Goal: Task Accomplishment & Management: Use online tool/utility

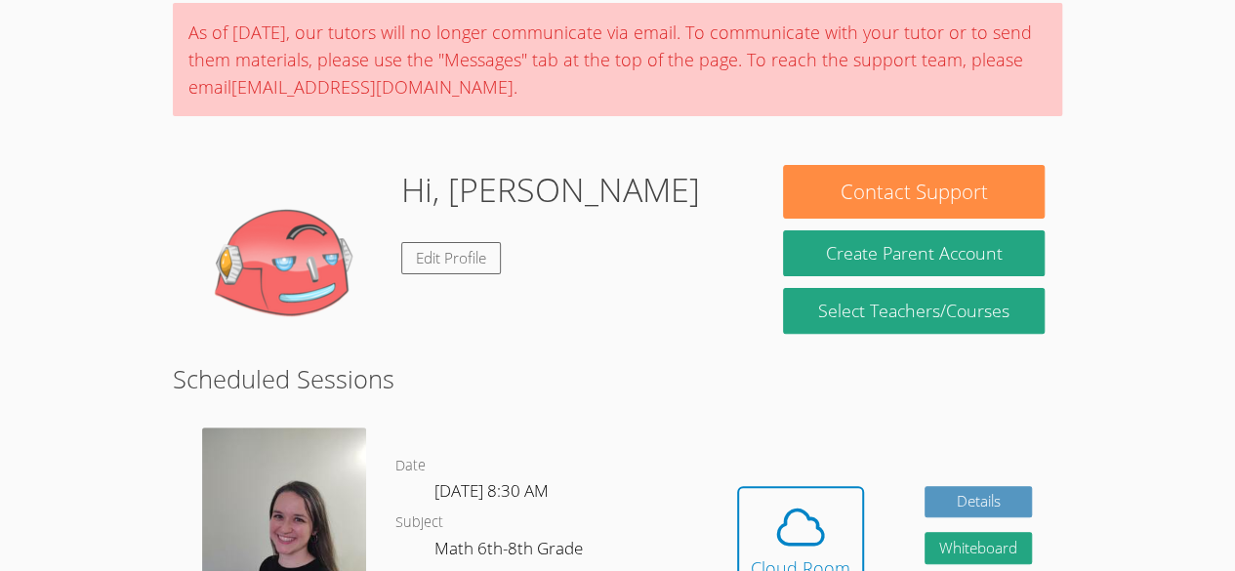
scroll to position [150, 0]
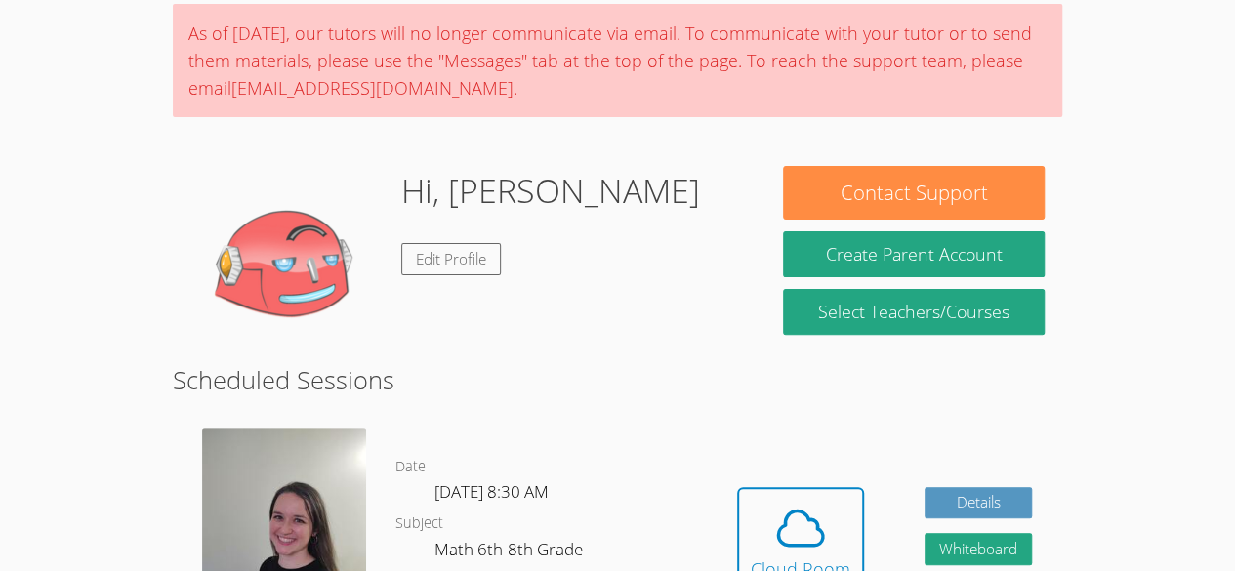
click at [285, 245] on img at bounding box center [287, 263] width 195 height 195
click at [444, 259] on link "Edit Profile" at bounding box center [451, 259] width 100 height 32
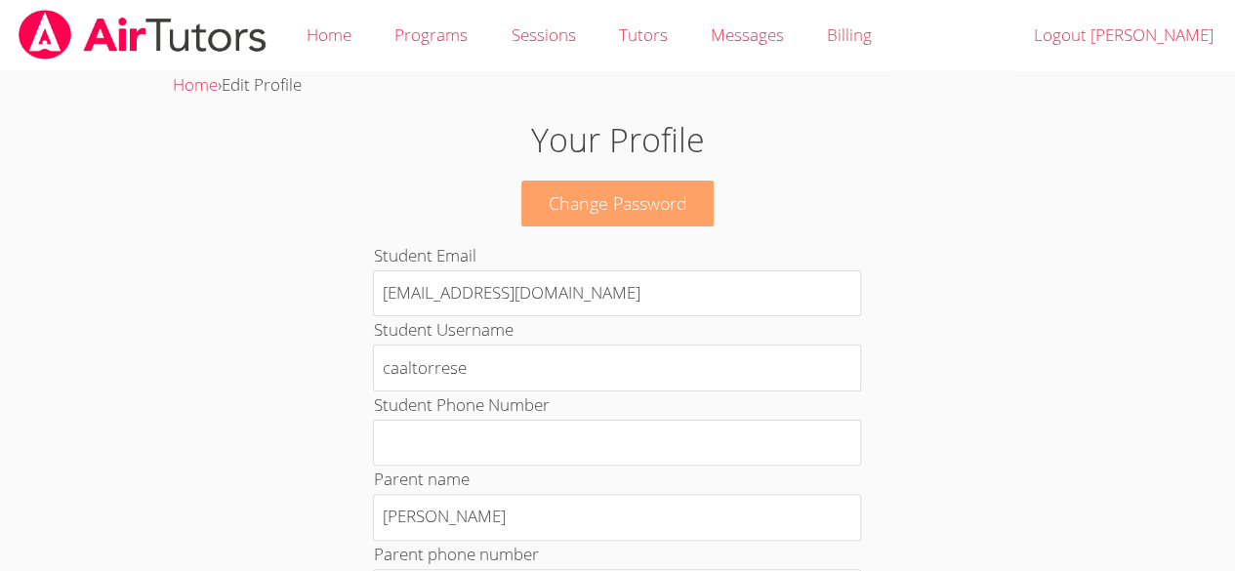
click at [662, 221] on link "Change Password" at bounding box center [618, 204] width 193 height 46
click at [250, 93] on span "Edit Profile" at bounding box center [262, 84] width 80 height 22
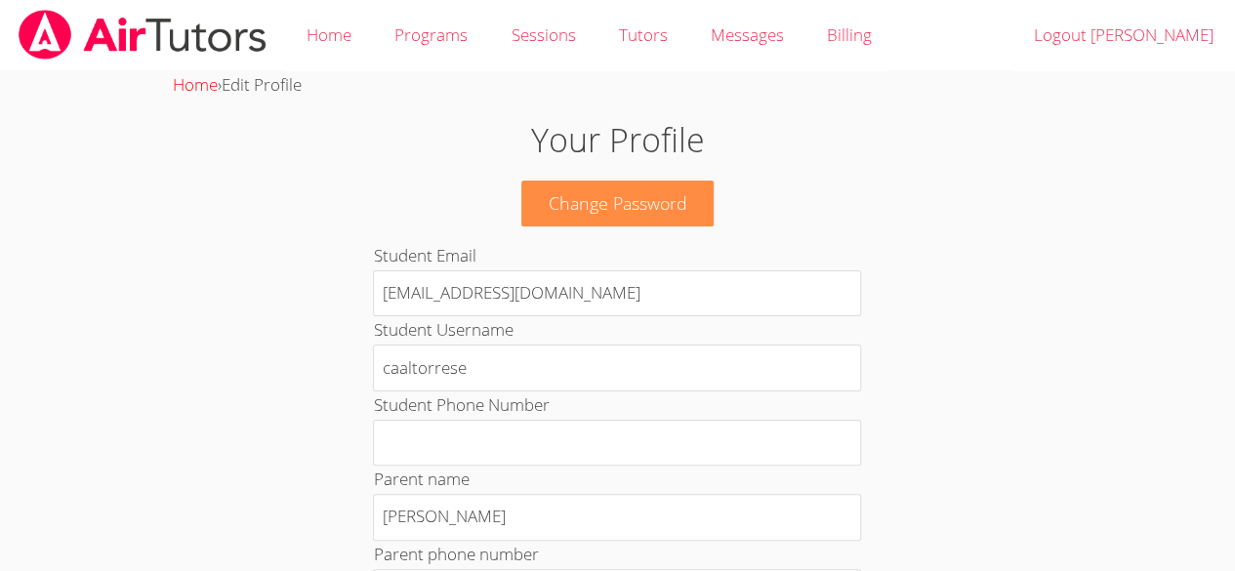
click at [203, 87] on link "Home" at bounding box center [195, 84] width 45 height 22
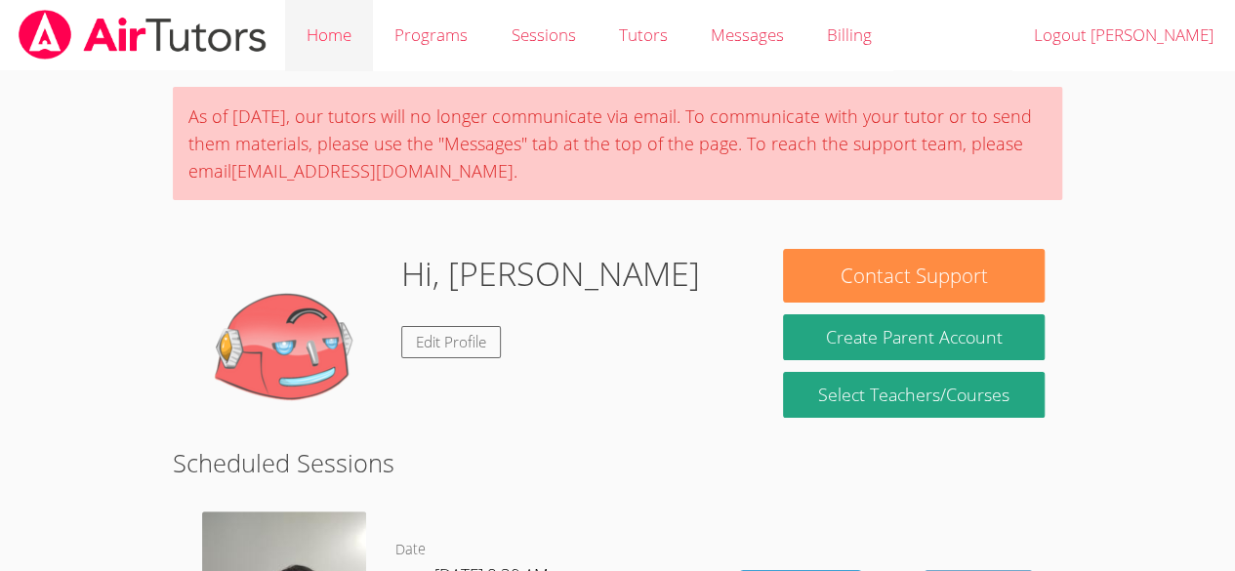
click at [337, 50] on link "Home" at bounding box center [329, 35] width 88 height 71
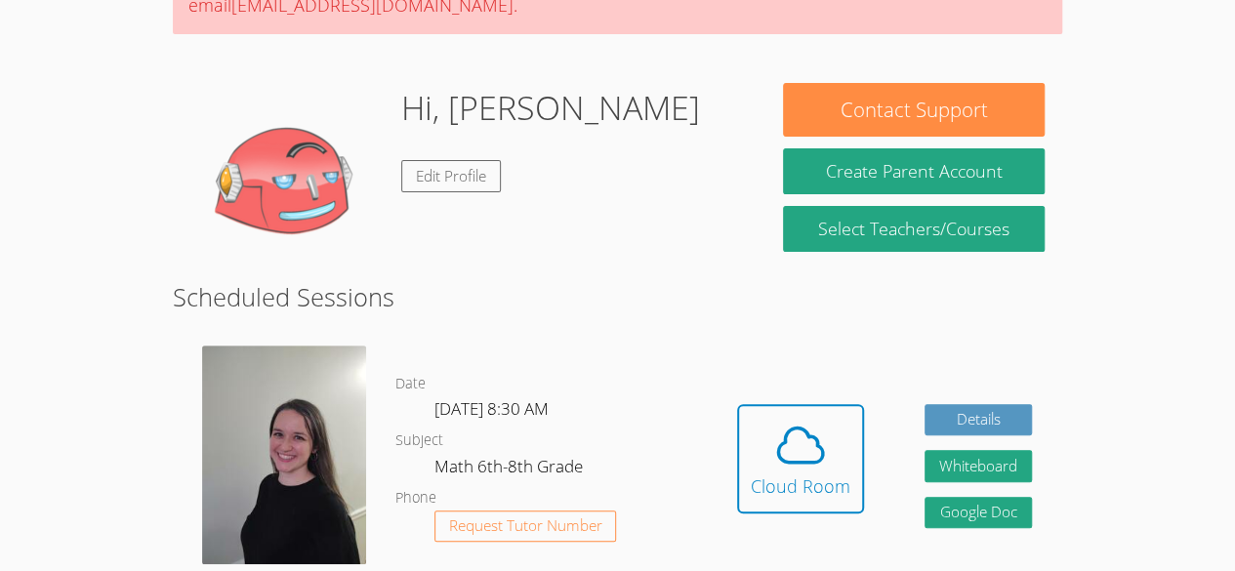
scroll to position [166, 0]
click at [809, 468] on icon at bounding box center [800, 445] width 55 height 55
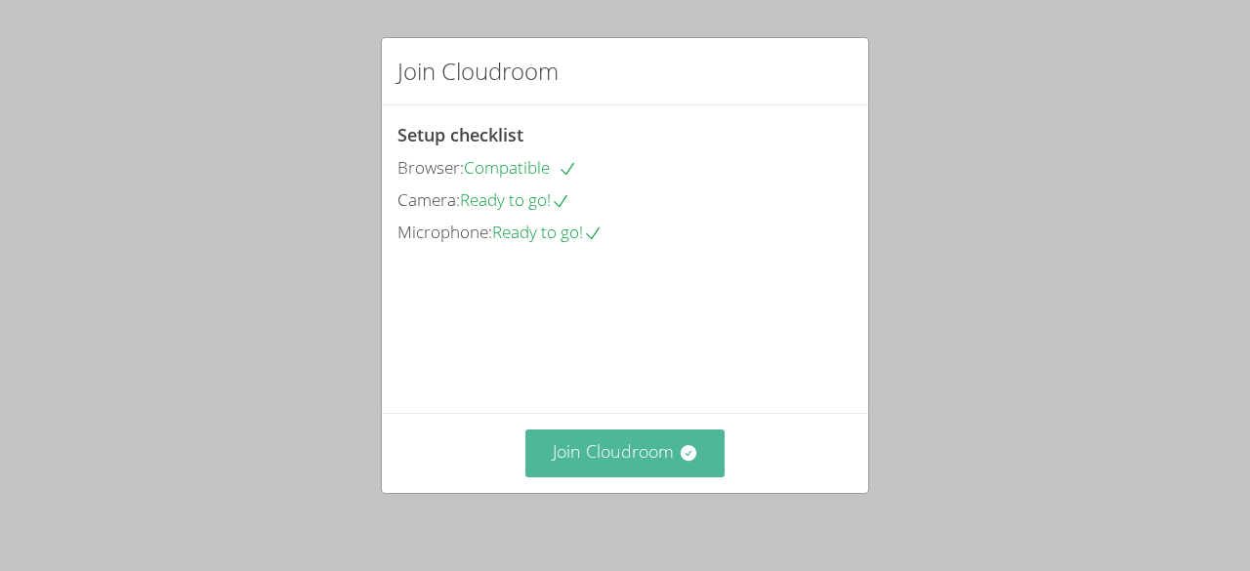
click at [641, 474] on button "Join Cloudroom" at bounding box center [625, 454] width 200 height 48
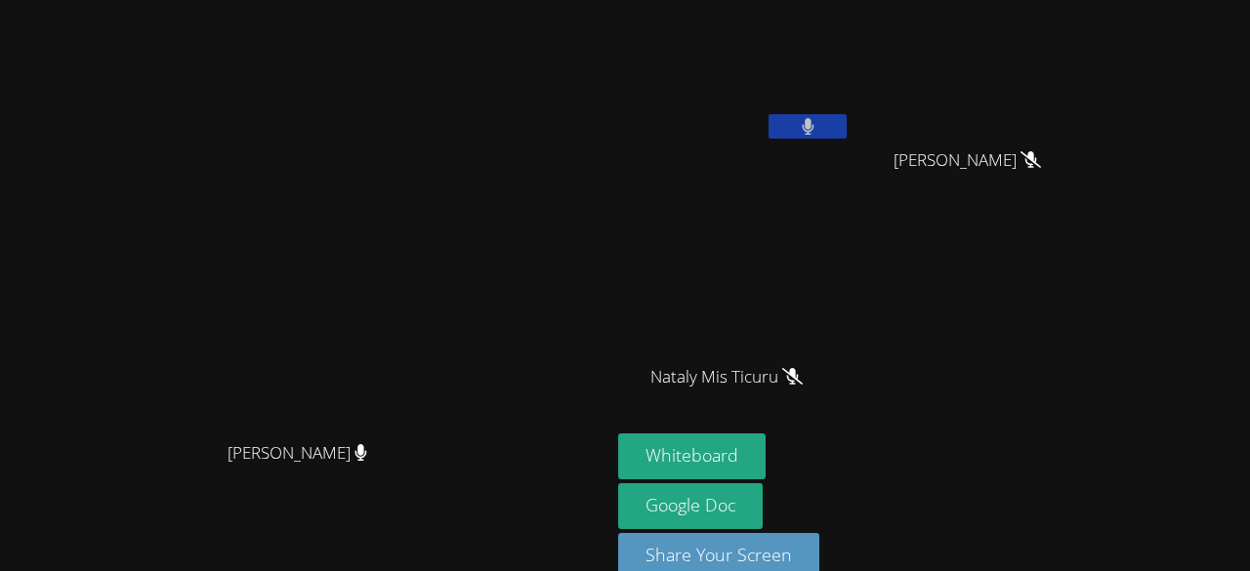
click at [847, 138] on button at bounding box center [808, 126] width 78 height 24
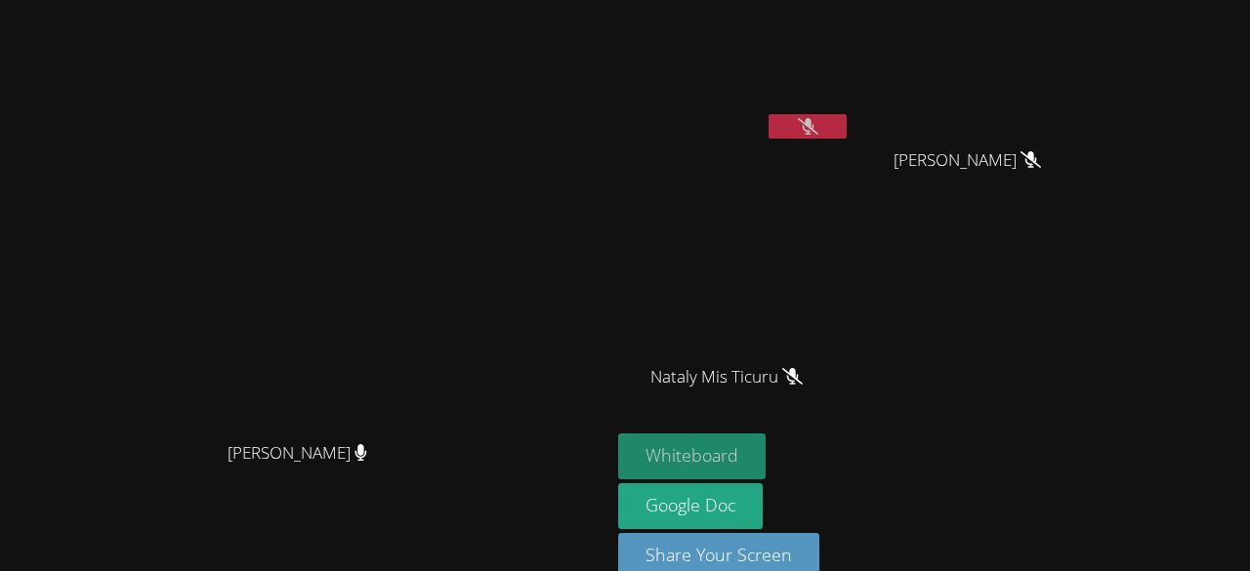
click at [766, 460] on button "Whiteboard" at bounding box center [691, 457] width 147 height 46
click at [851, 108] on video at bounding box center [734, 73] width 232 height 131
click at [847, 114] on button at bounding box center [808, 126] width 78 height 24
click at [847, 136] on button at bounding box center [808, 126] width 78 height 24
click at [847, 125] on button at bounding box center [808, 126] width 78 height 24
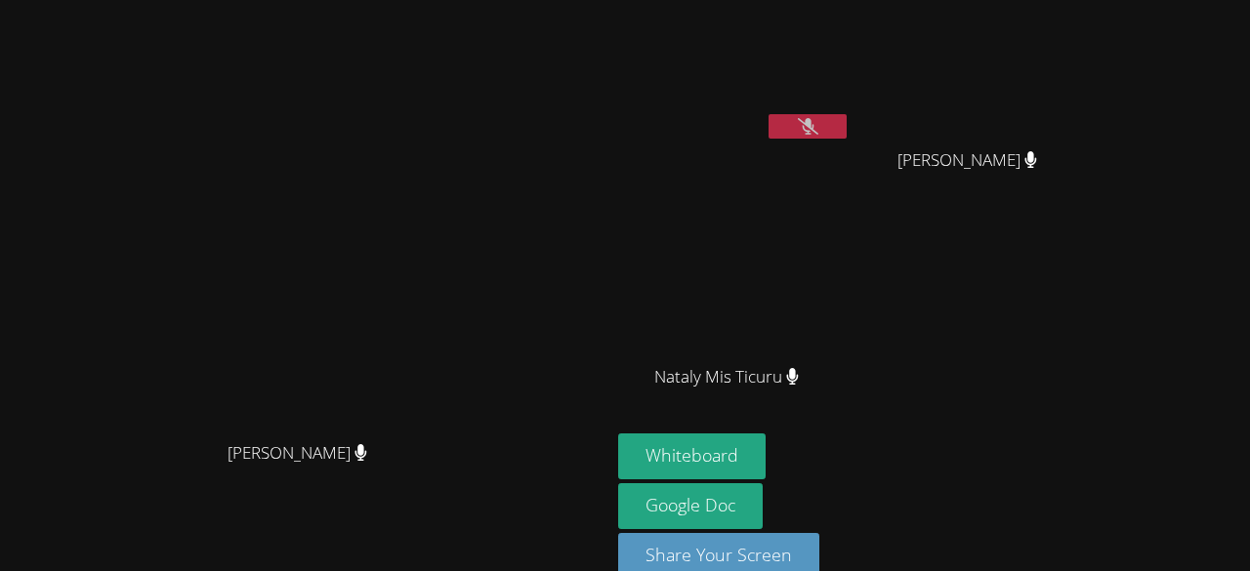
click at [847, 120] on button at bounding box center [808, 126] width 78 height 24
click at [818, 130] on icon at bounding box center [808, 126] width 21 height 17
click at [847, 115] on button at bounding box center [808, 126] width 78 height 24
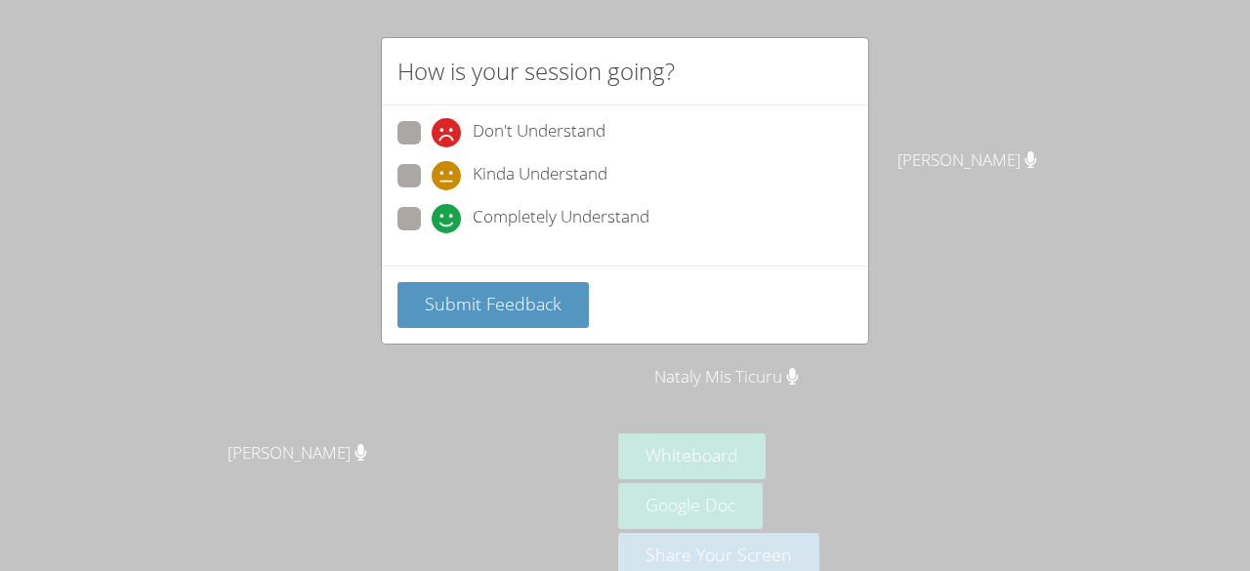
click at [594, 226] on span "Completely Understand" at bounding box center [561, 218] width 177 height 29
click at [448, 224] on input "Completely Understand" at bounding box center [440, 215] width 17 height 17
radio input "true"
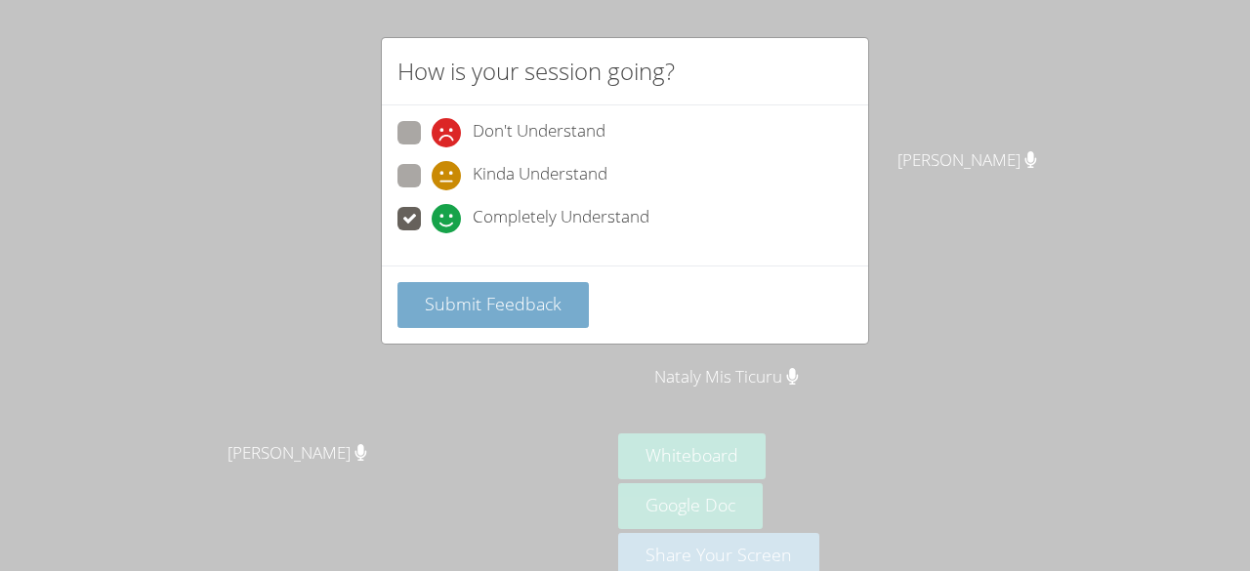
click at [548, 303] on span "Submit Feedback" at bounding box center [493, 303] width 137 height 23
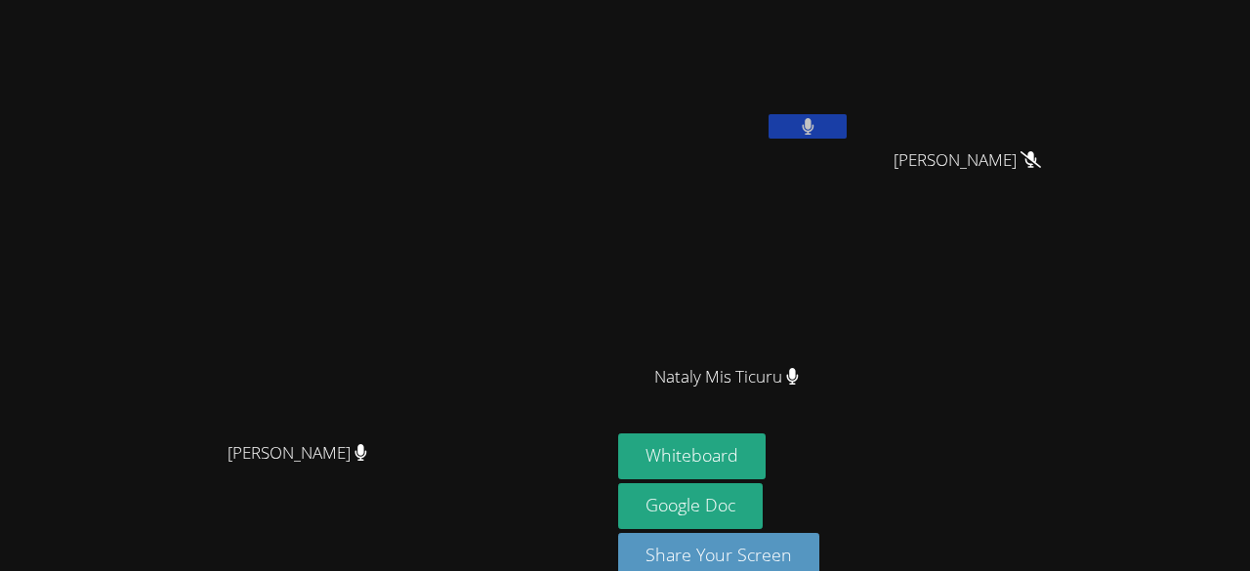
click at [452, 188] on video at bounding box center [305, 264] width 293 height 335
click at [1091, 518] on div "Whiteboard Google Doc Share Your Screen" at bounding box center [854, 514] width 473 height 161
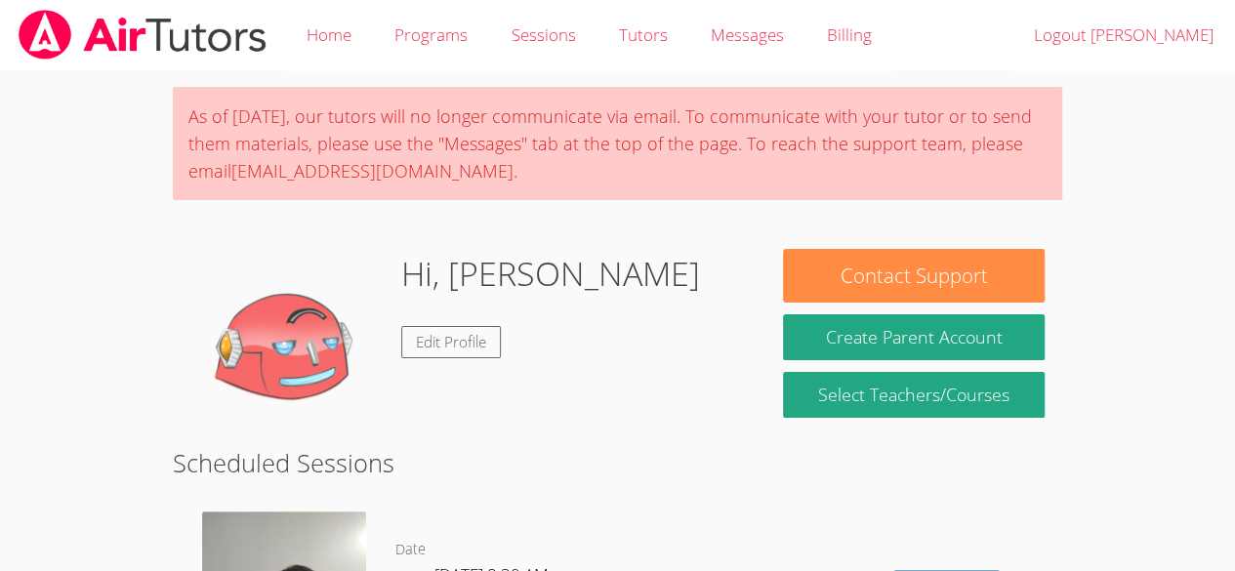
scroll to position [1000, 0]
